Goal: Find specific page/section: Find specific page/section

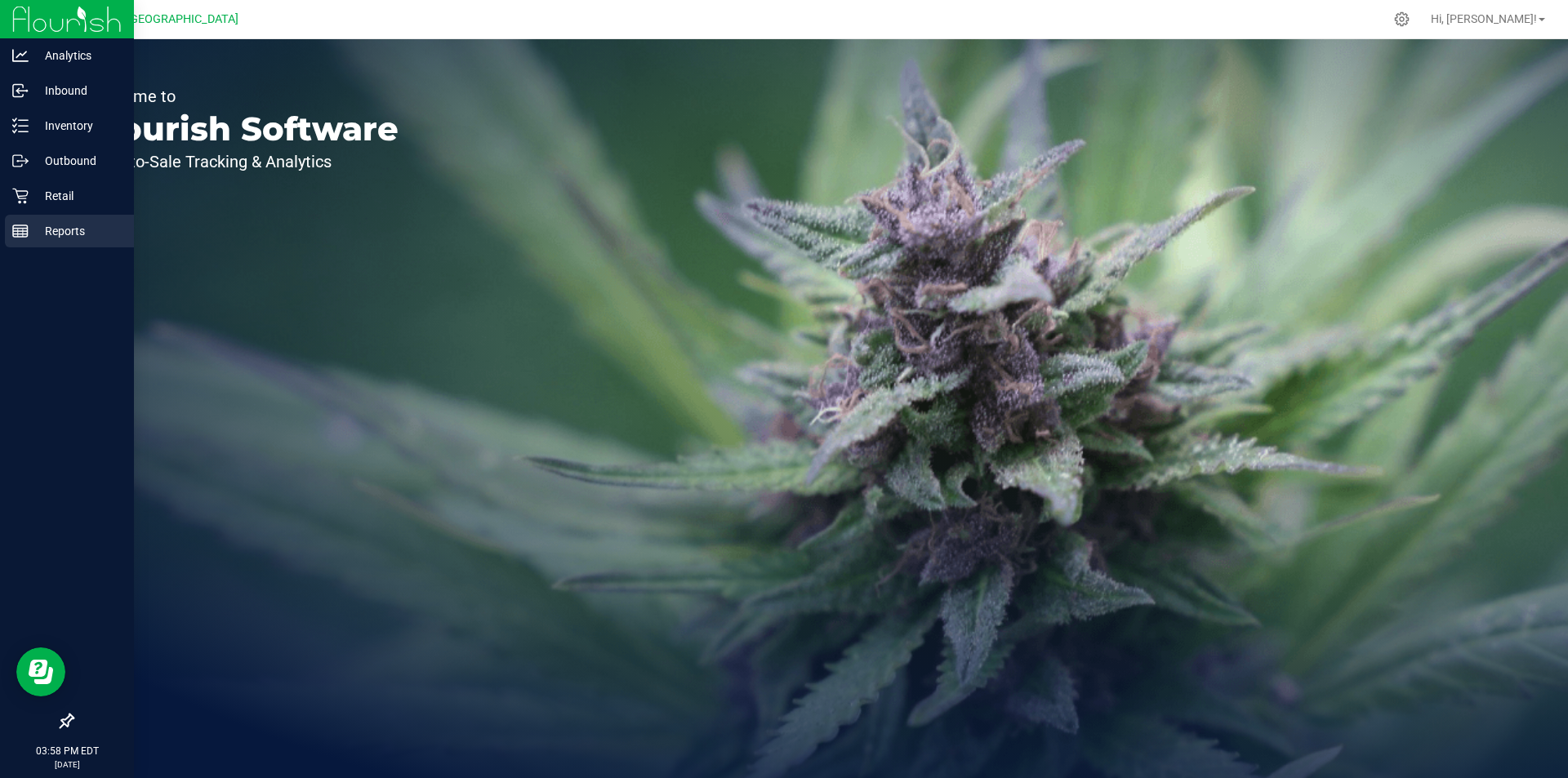
click at [90, 227] on p "Reports" at bounding box center [77, 231] width 98 height 20
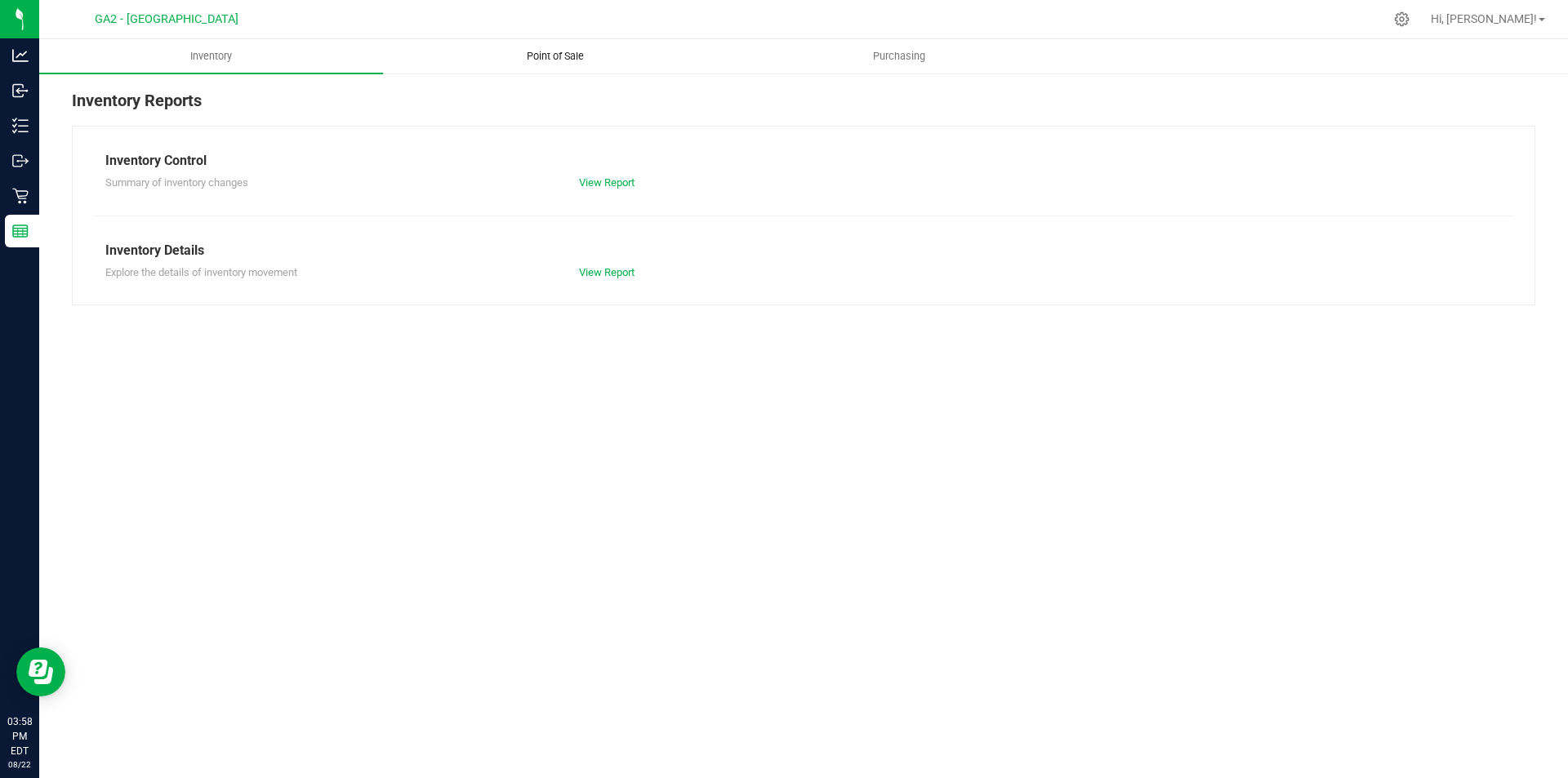
click at [568, 66] on uib-tab-heading "Point of Sale" at bounding box center [554, 56] width 342 height 33
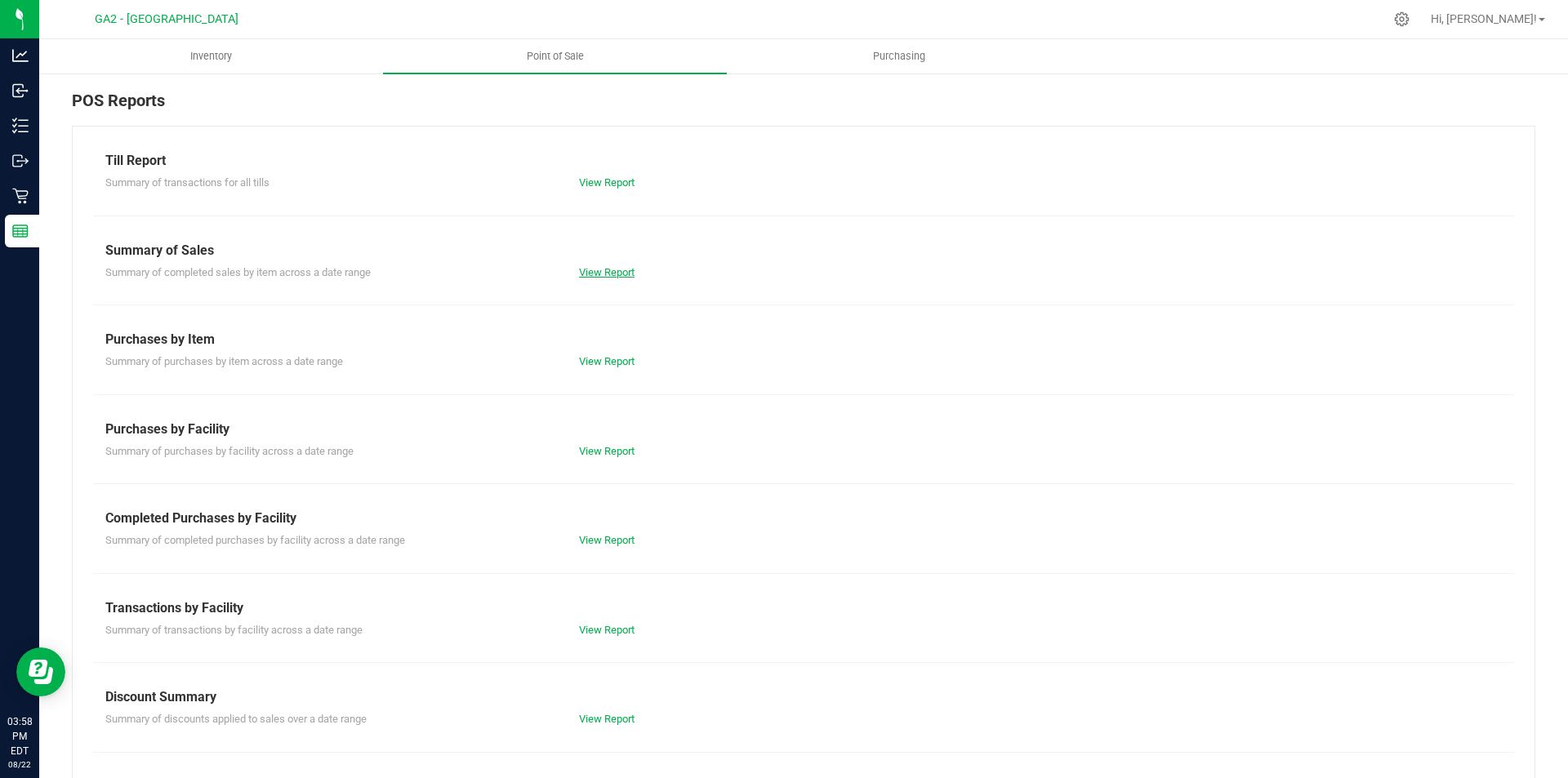
click at [608, 270] on link "View Report" at bounding box center [607, 273] width 55 height 12
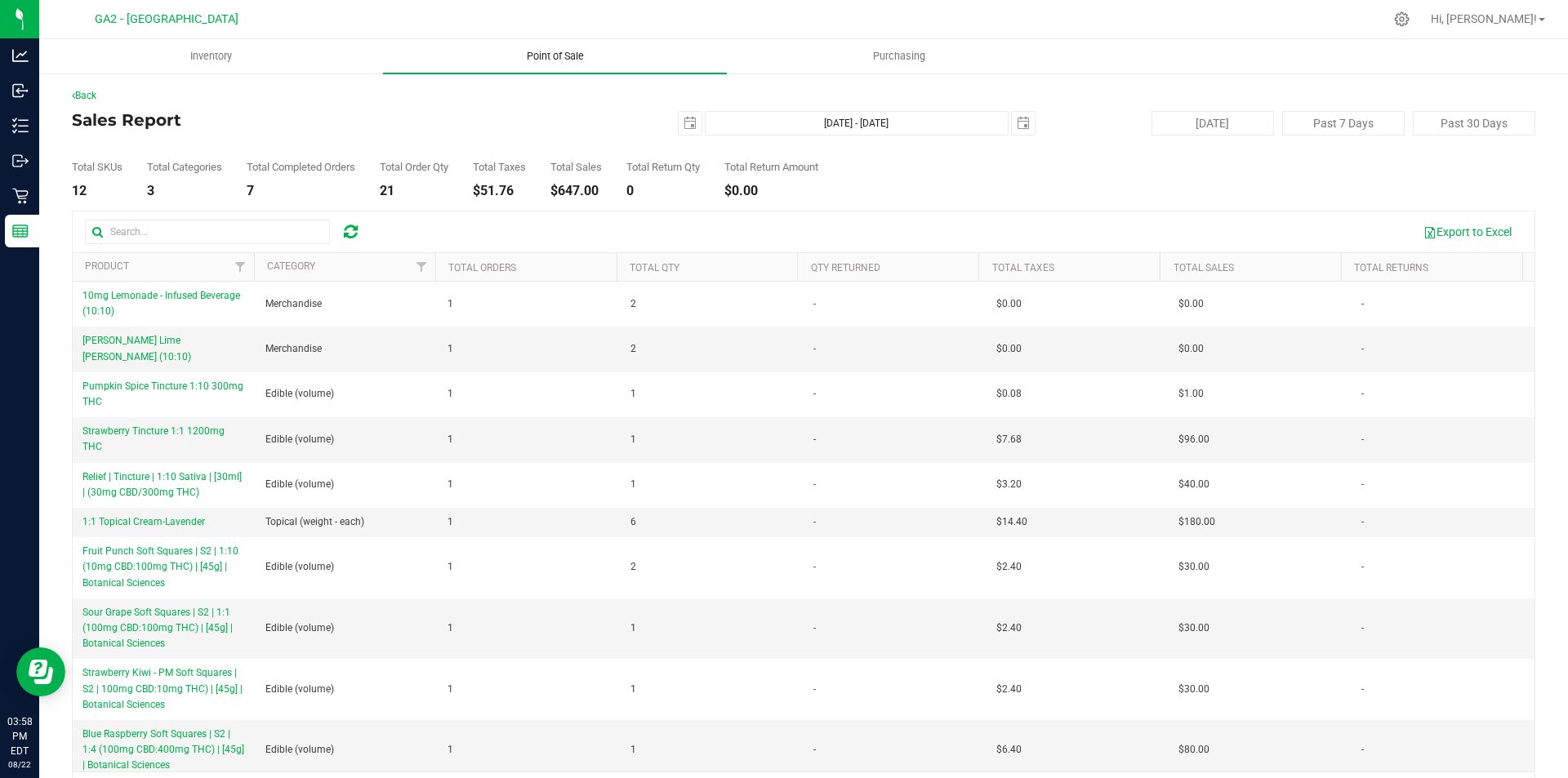
click at [585, 63] on span "Point of Sale" at bounding box center [555, 56] width 101 height 15
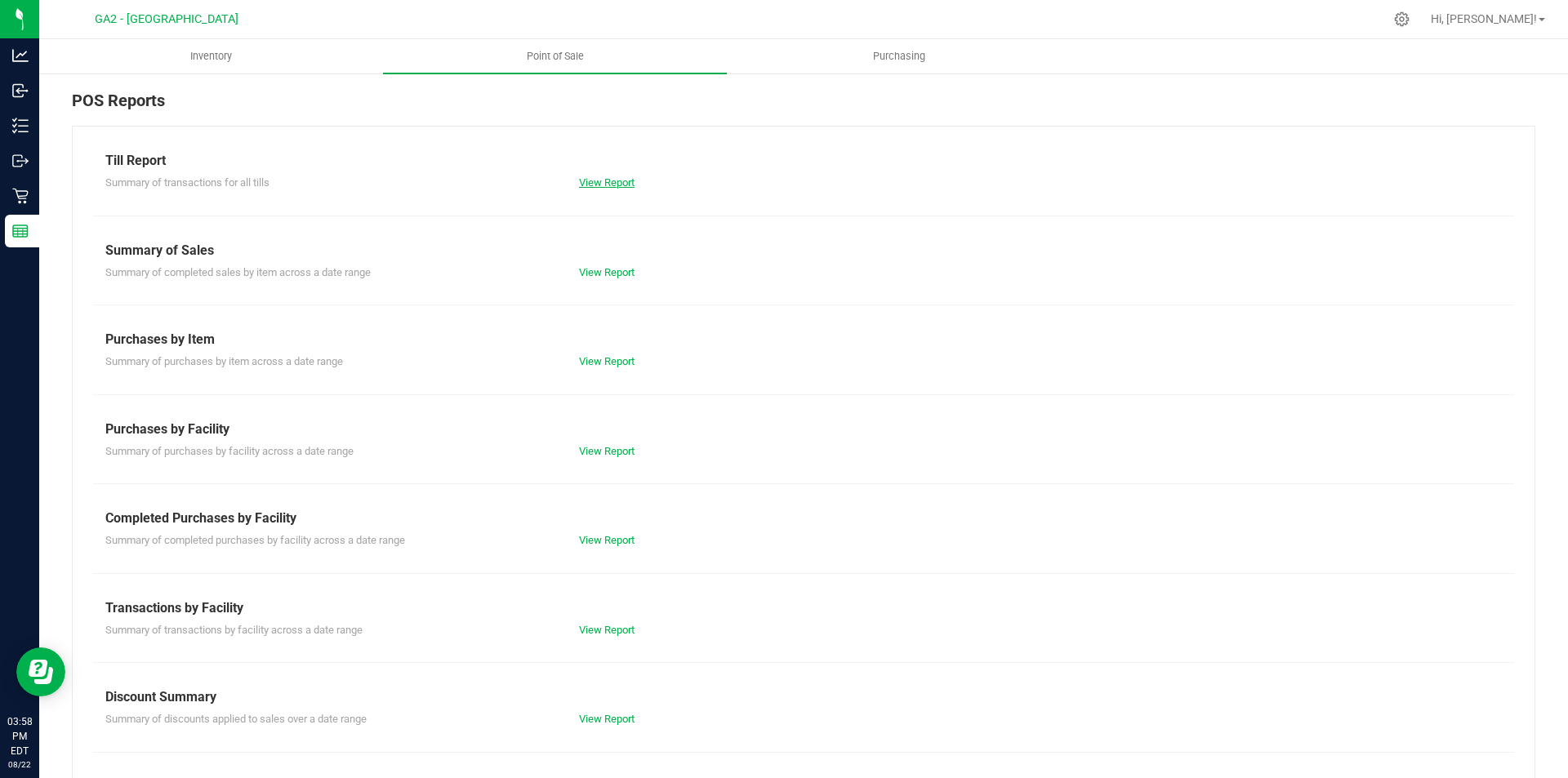
click at [591, 182] on link "View Report" at bounding box center [607, 183] width 55 height 12
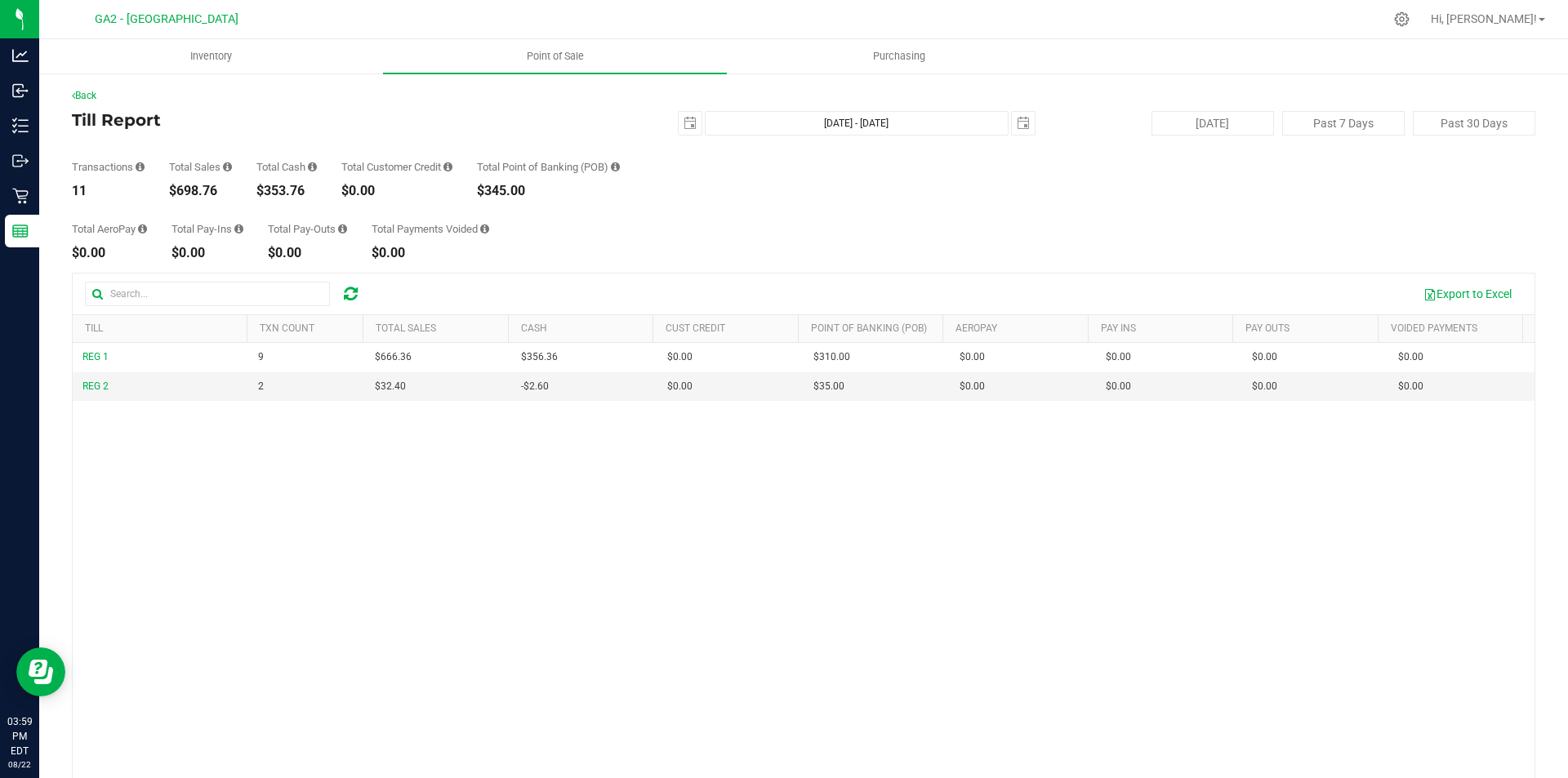
click at [513, 228] on div "Total AeroPay $0.00 Total Pay-Ins $0.00 Total Pay-Outs $0.00 Total Payments Voi…" at bounding box center [803, 228] width 1463 height 62
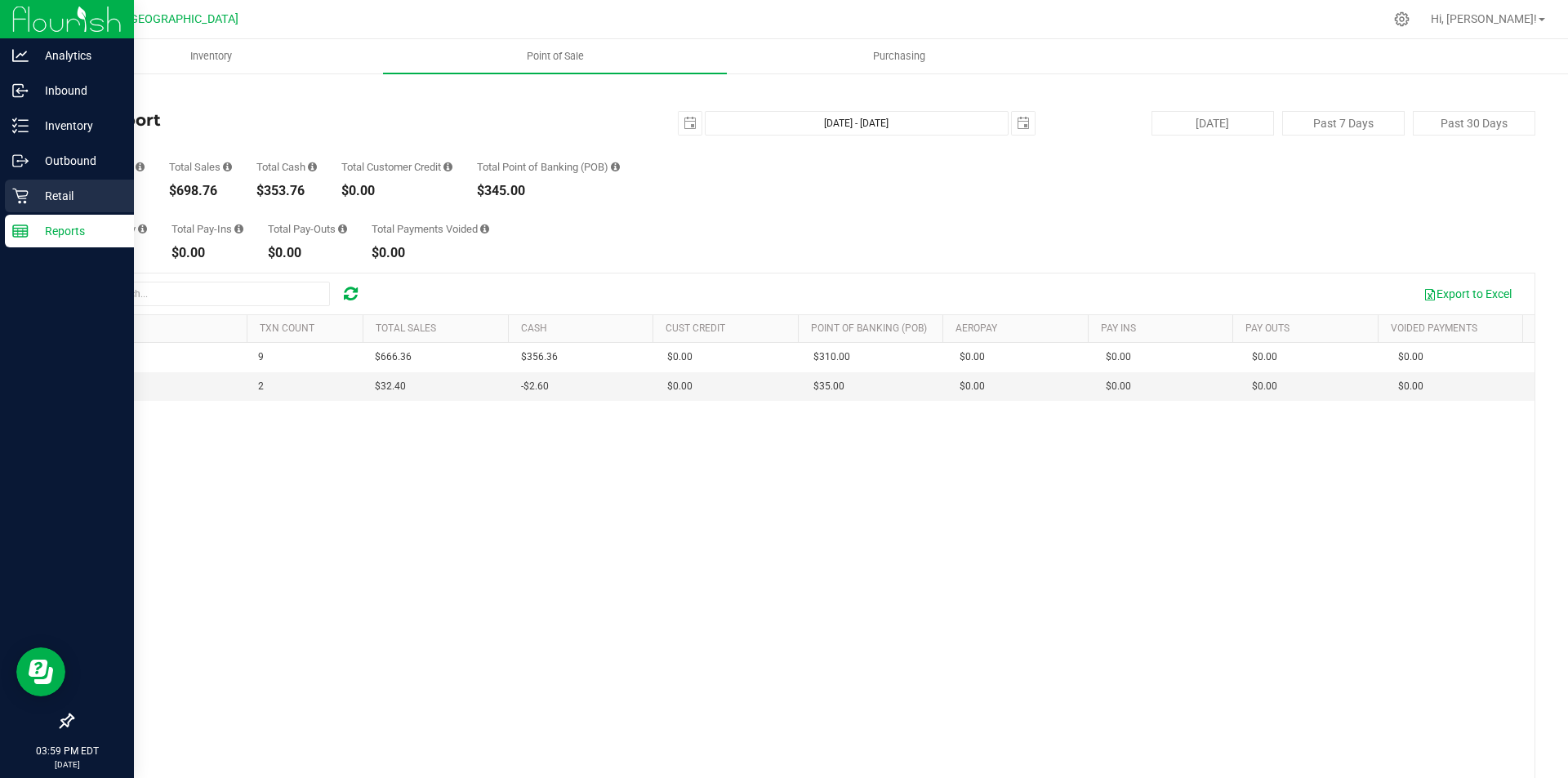
click at [92, 206] on div "Retail" at bounding box center [69, 195] width 129 height 33
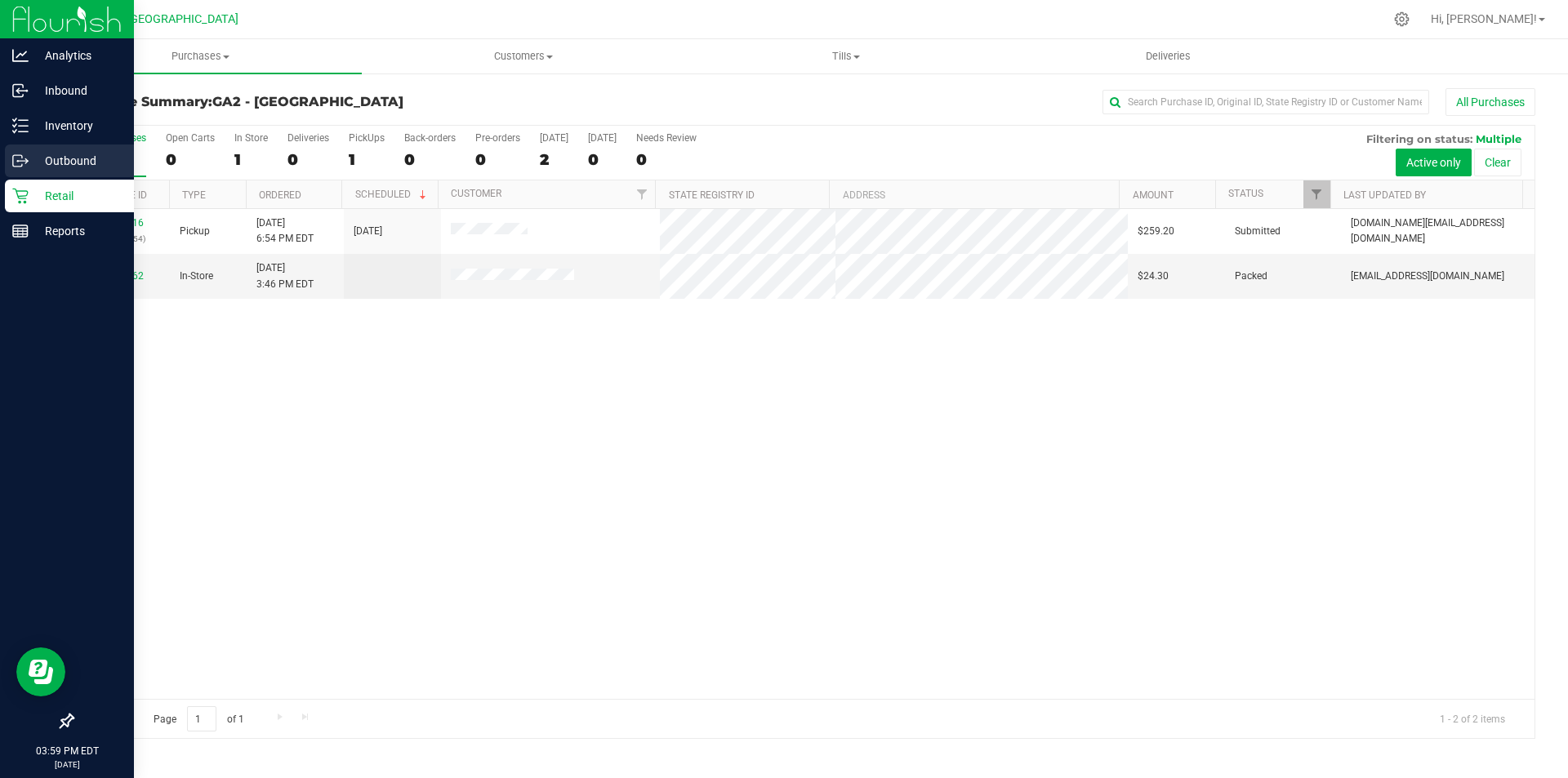
click at [94, 166] on p "Outbound" at bounding box center [77, 161] width 98 height 20
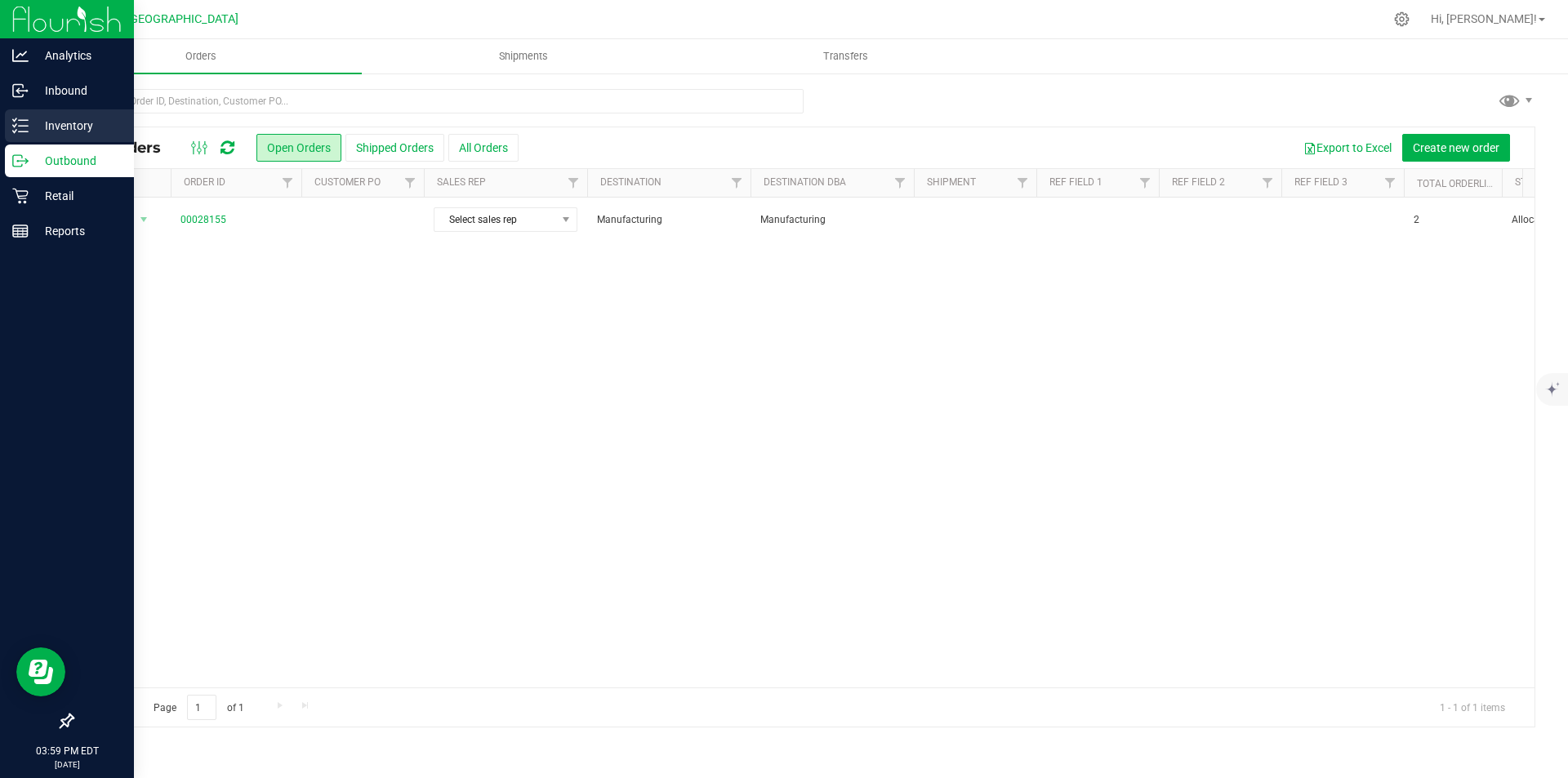
click at [111, 117] on p "Inventory" at bounding box center [77, 126] width 98 height 20
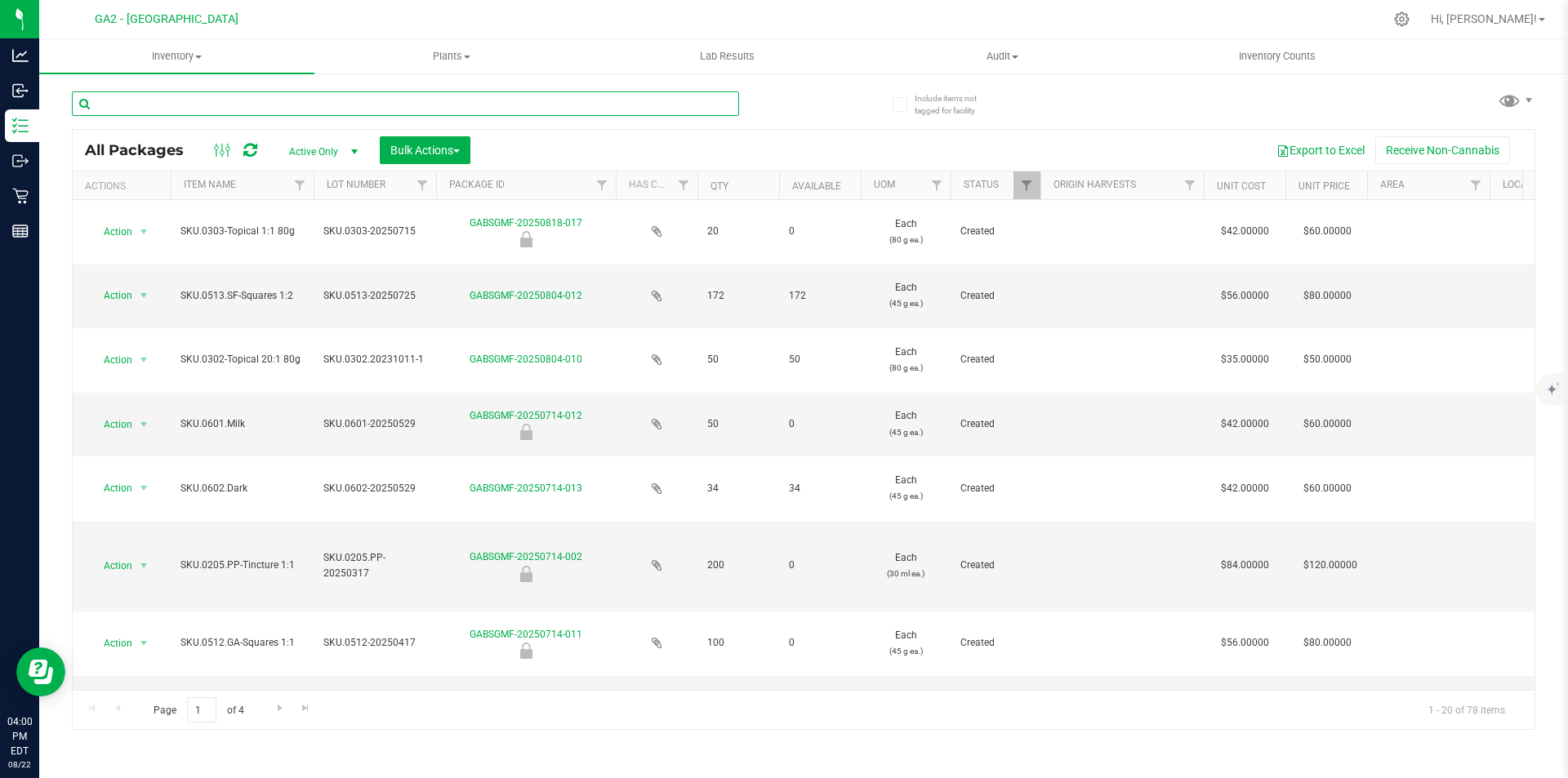
click at [555, 104] on input "text" at bounding box center [405, 104] width 667 height 25
type input "1"
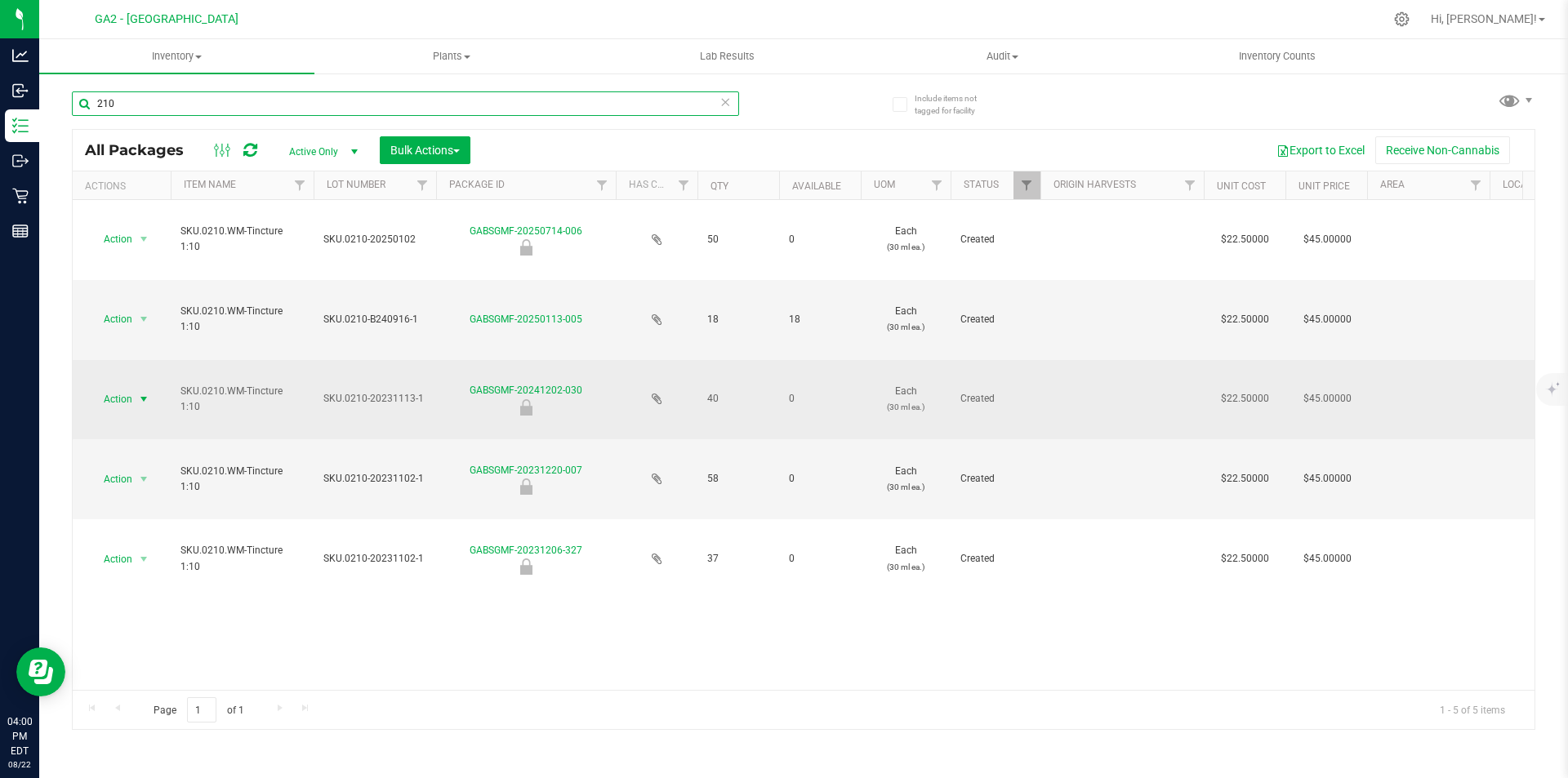
type input "210"
click at [115, 399] on span "Action" at bounding box center [111, 400] width 44 height 23
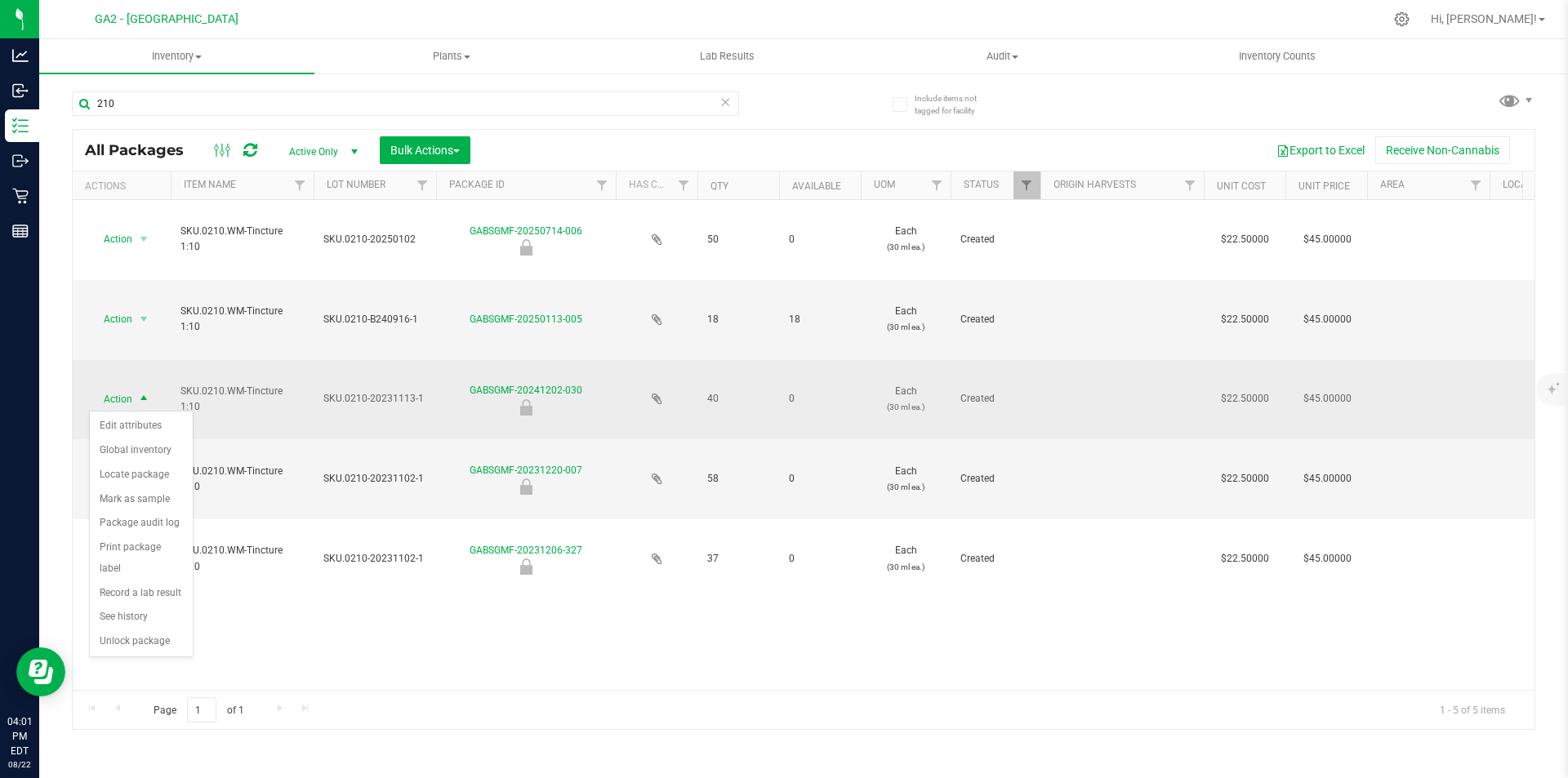
click at [442, 363] on td "GABSGMF-20241202-030" at bounding box center [526, 400] width 179 height 80
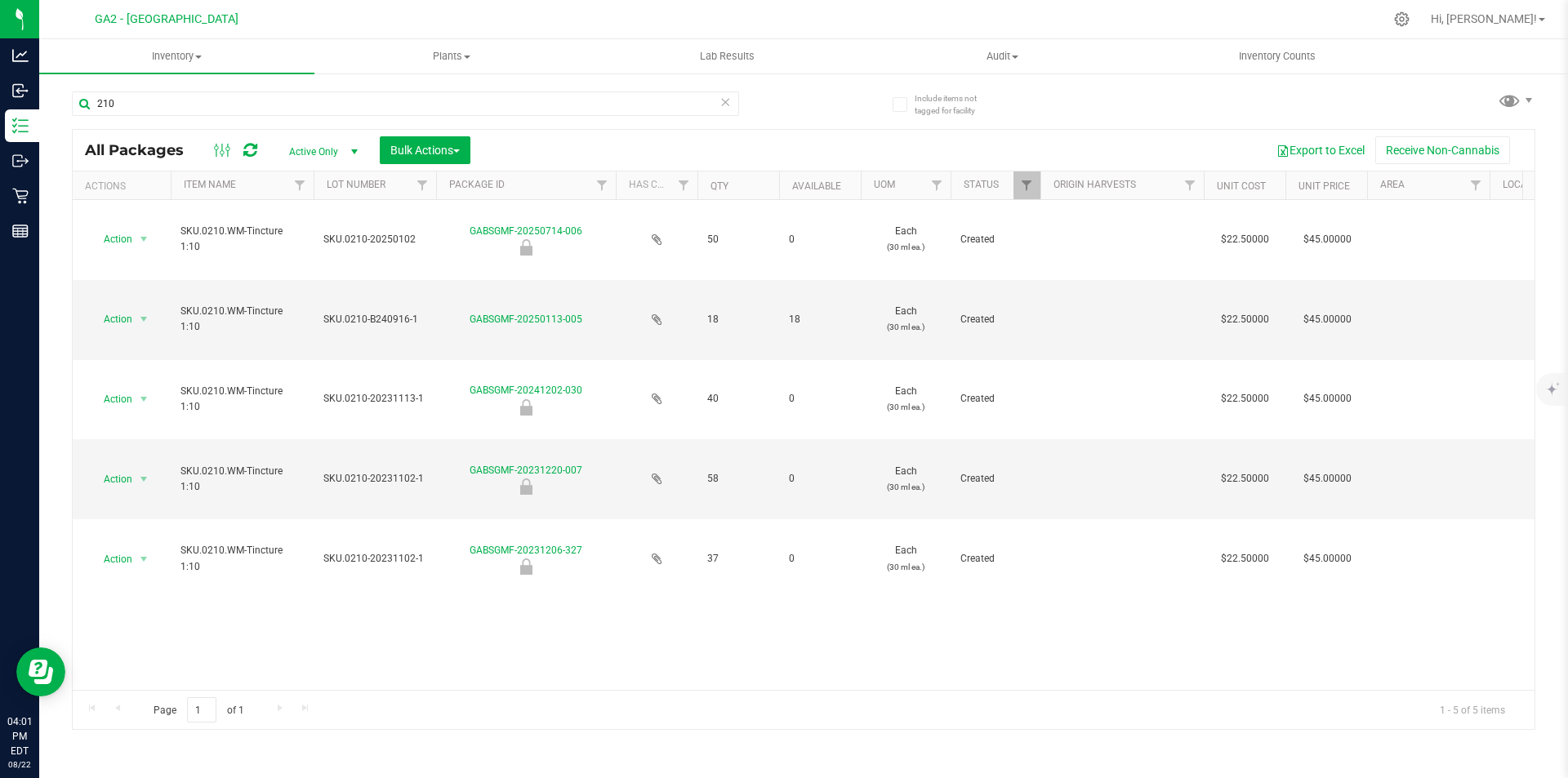
click at [593, 147] on div "Export to Excel Receive Non-Cannabis" at bounding box center [1002, 149] width 1039 height 28
click at [727, 106] on icon at bounding box center [725, 101] width 12 height 20
